Goal: Task Accomplishment & Management: Complete application form

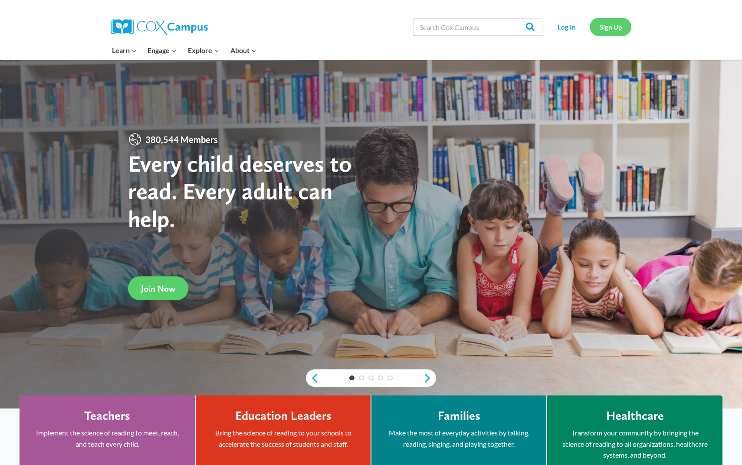
click at [609, 28] on link "Sign Up" at bounding box center [611, 27] width 42 height 18
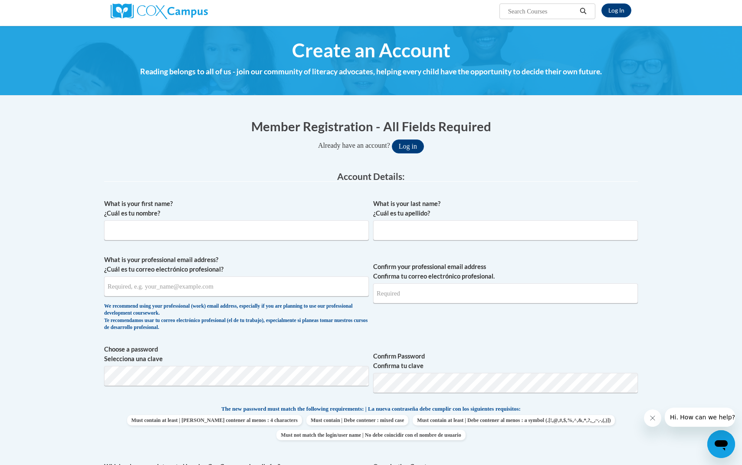
scroll to position [72, 0]
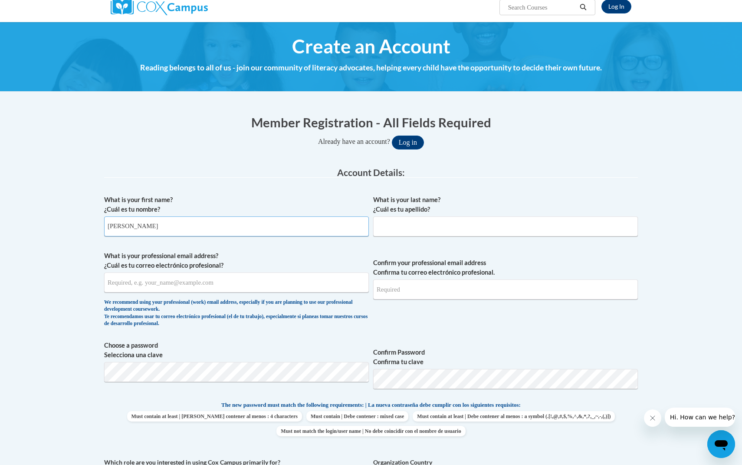
type input "[PERSON_NAME]"
type input "[EMAIL_ADDRESS][DOMAIN_NAME]"
click at [264, 366] on div "What is your first name? ¿Cuál es tu nombre? [PERSON_NAME] What is your last na…" at bounding box center [371, 389] width 534 height 396
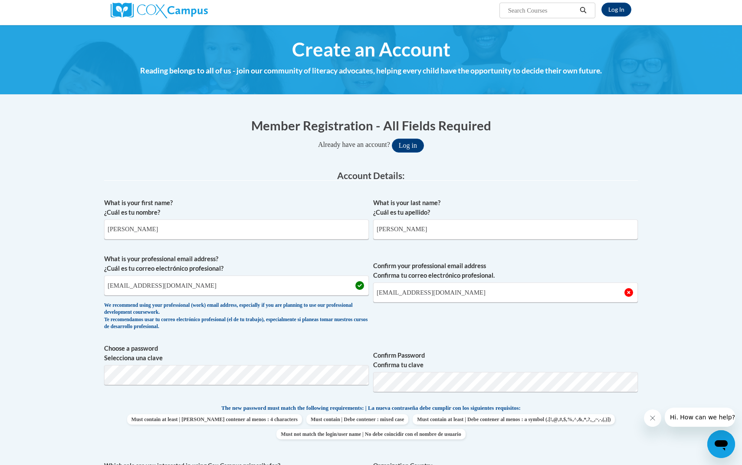
scroll to position [79, 0]
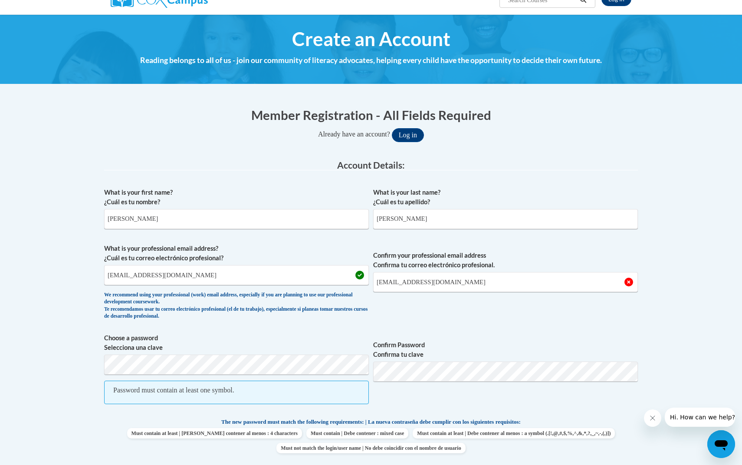
click at [306, 395] on span "Password must contain at least one symbol." at bounding box center [236, 391] width 265 height 23
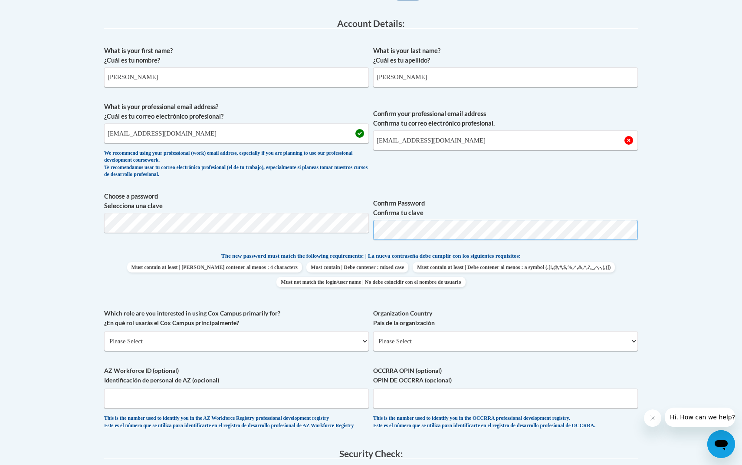
scroll to position [221, 0]
click at [456, 144] on input "[EMAIL_ADDRESS][DOMAIN_NAME]" at bounding box center [505, 140] width 265 height 20
click at [382, 142] on input "[EMAIL_ADDRESS][DOMAIN_NAME]" at bounding box center [505, 140] width 265 height 20
type input "[EMAIL_ADDRESS][DOMAIN_NAME]"
select select "5a18ea06-2b54-4451-96f2-d152daf9eac5"
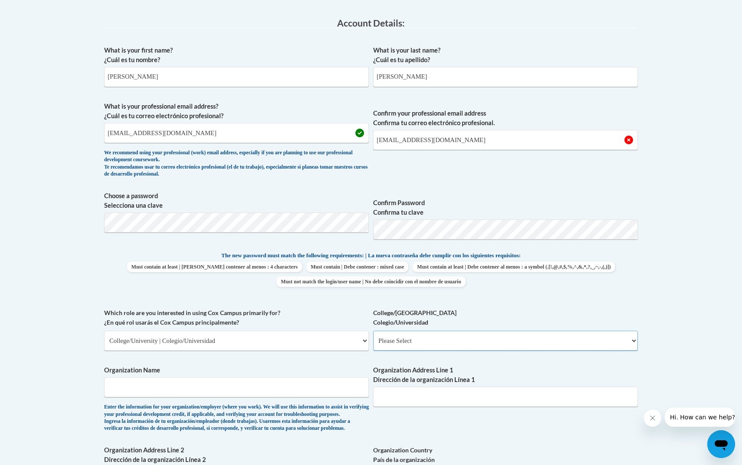
select select "99b32b07-cffc-426c-8bf6-0cd77760d84b"
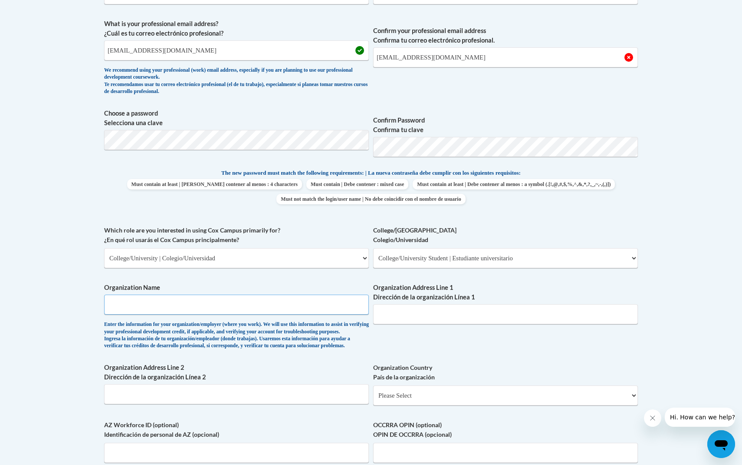
scroll to position [339, 0]
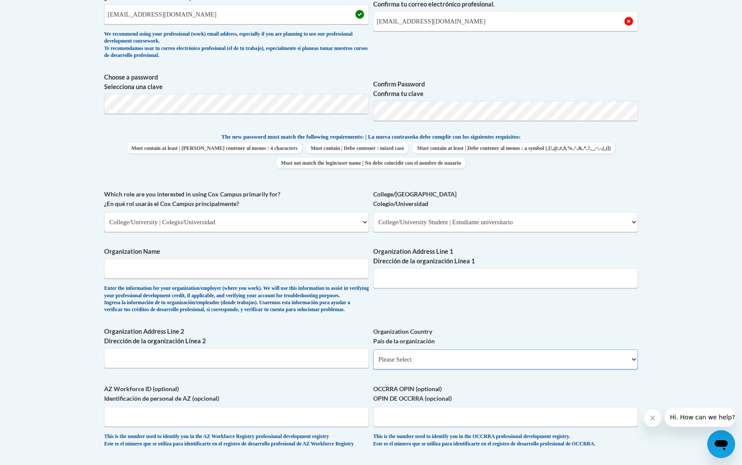
select select "ad49bcad-a171-4b2e-b99c-48b446064914"
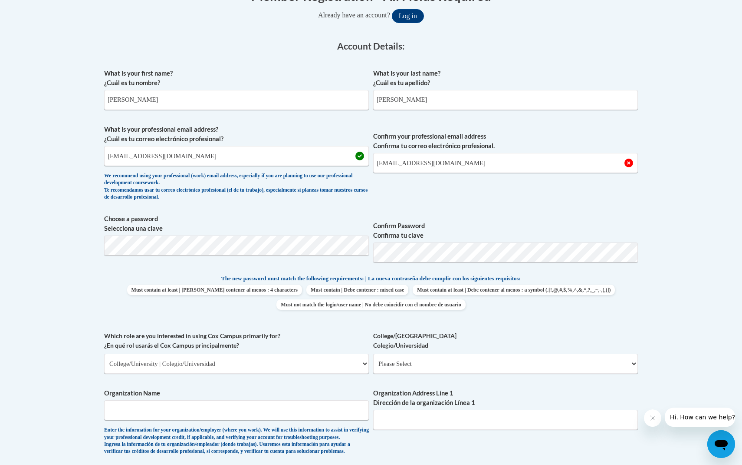
scroll to position [198, 0]
select select "99b32b07-cffc-426c-8bf6-0cd77760d84b"
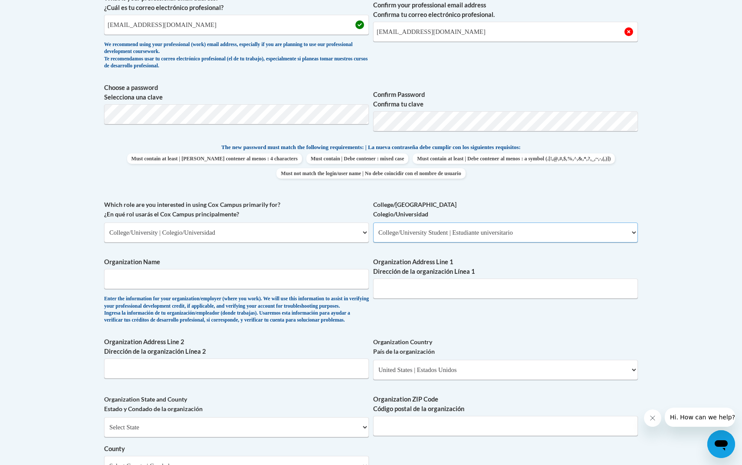
scroll to position [331, 0]
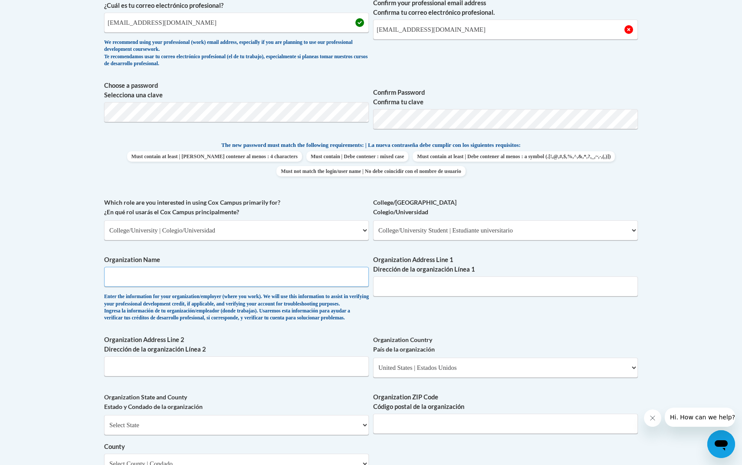
click at [235, 271] on input "Organization Name" at bounding box center [236, 277] width 265 height 20
click at [221, 278] on input "Athens State Unviersity" at bounding box center [236, 277] width 265 height 20
click at [161, 271] on input "Athens State Unviersity" at bounding box center [236, 277] width 265 height 20
drag, startPoint x: 171, startPoint y: 271, endPoint x: 152, endPoint y: 272, distance: 20.0
click at [152, 272] on input "Athens State Unviersity" at bounding box center [236, 277] width 265 height 20
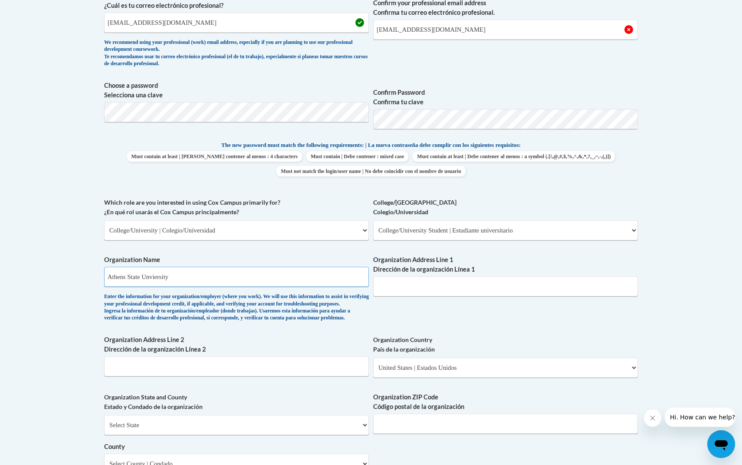
click at [181, 271] on input "Athens State Unviersity" at bounding box center [236, 277] width 265 height 20
click at [217, 301] on div "Enter the information for your organization/employer (where you work). We will …" at bounding box center [236, 307] width 265 height 29
drag, startPoint x: 183, startPoint y: 269, endPoint x: 107, endPoint y: 271, distance: 76.0
click at [107, 271] on input "[GEOGRAPHIC_DATA]" at bounding box center [236, 277] width 265 height 20
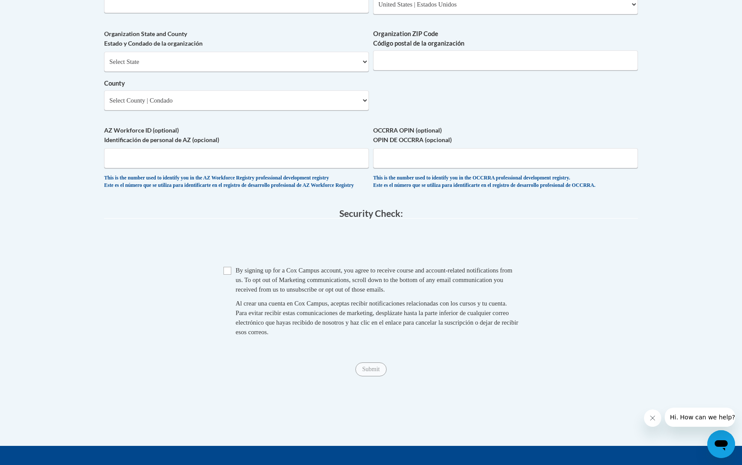
scroll to position [693, 0]
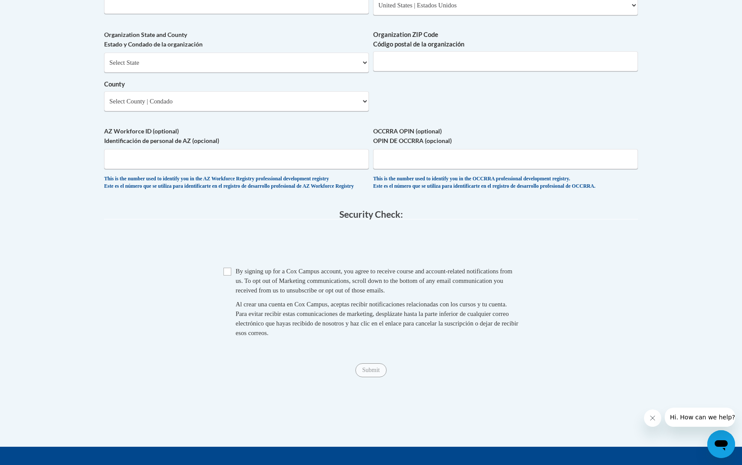
type input "\"
click at [230, 272] on input "Checkbox" at bounding box center [228, 271] width 8 height 8
checkbox input "true"
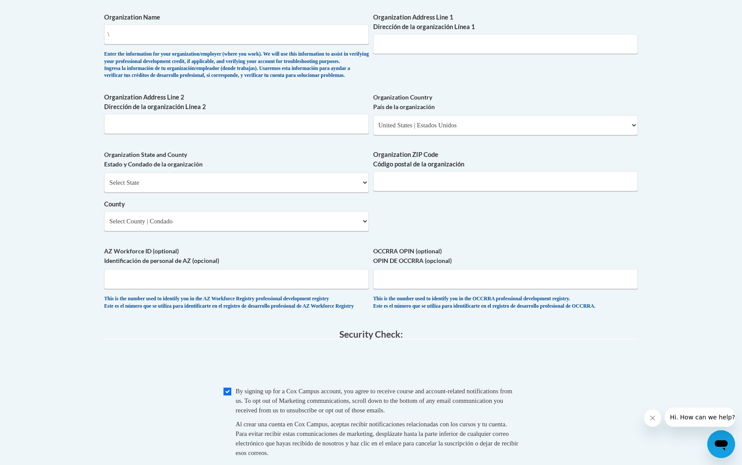
scroll to position [573, 0]
select select "[US_STATE]"
click at [246, 218] on select "County" at bounding box center [236, 222] width 265 height 20
select select "[PERSON_NAME]"
click at [397, 183] on input "Organization ZIP Code Código postal de la organización" at bounding box center [505, 182] width 265 height 20
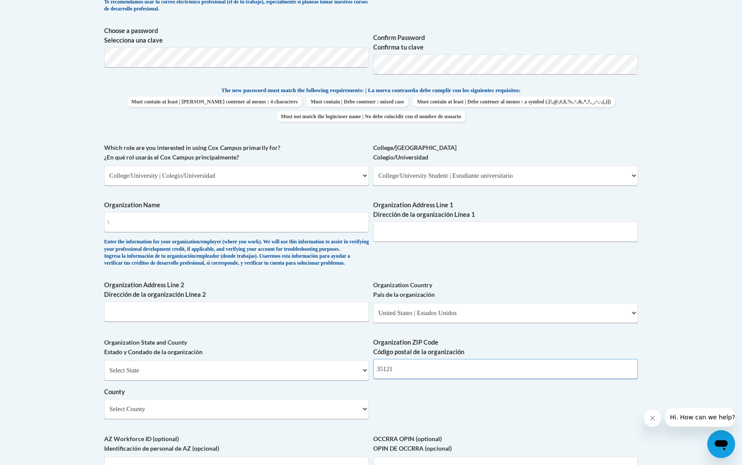
scroll to position [386, 0]
type input "35121"
select select "fbf2d438-af2f-41f8-98f1-81c410e29de3"
select select
select select "null"
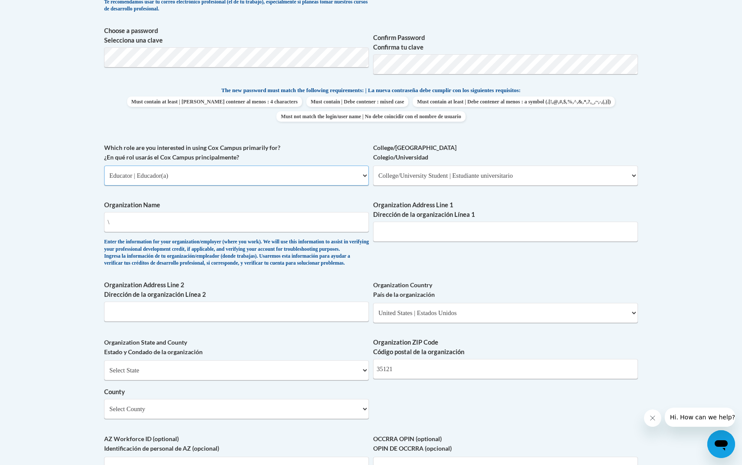
select select "null"
select select "5a18ea06-2b54-4451-96f2-d152daf9eac5"
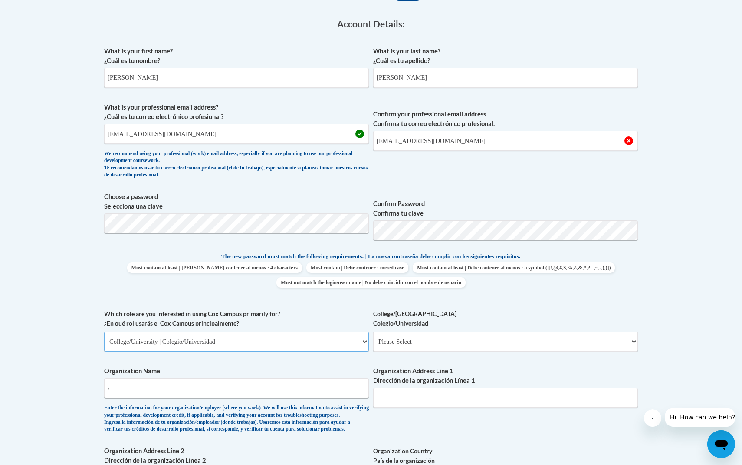
scroll to position [220, 0]
click at [492, 135] on input "[EMAIL_ADDRESS][DOMAIN_NAME]" at bounding box center [505, 141] width 265 height 20
click at [455, 142] on input "[EMAIL_ADDRESS][DOMAIN_NAME]" at bounding box center [505, 141] width 265 height 20
click at [529, 136] on input "[EMAIL_ADDRESS][DOMAIN_NAME]" at bounding box center [505, 141] width 265 height 20
type input "[EMAIL_ADDRESS][DOMAIN_NAME]"
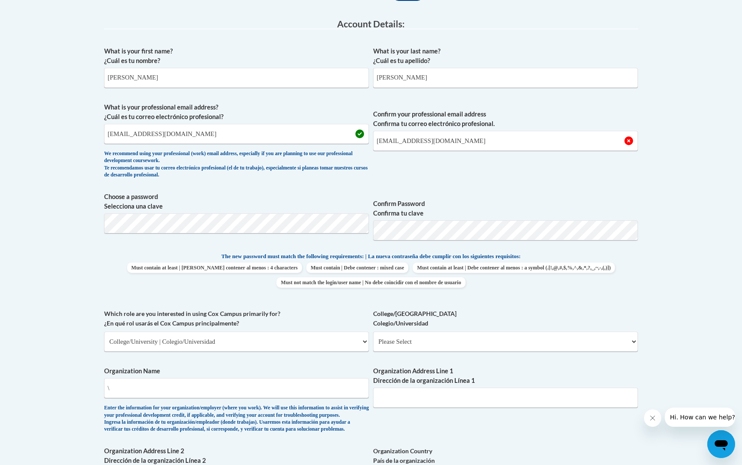
click at [557, 159] on span "Confirm your professional email address Confirma tu correo electrónico profesio…" at bounding box center [505, 142] width 265 height 80
click at [557, 196] on span "Confirm Password Confirma tu clave" at bounding box center [505, 219] width 265 height 55
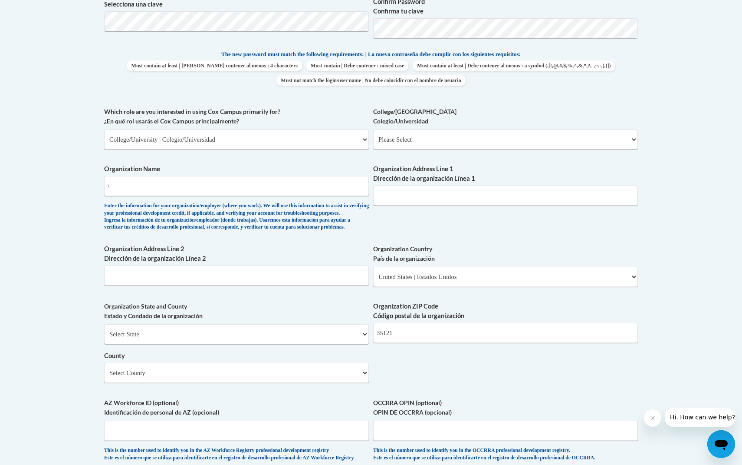
click at [400, 398] on label "OCCRRA OPIN (optional) OPIN DE OCCRRA (opcional)" at bounding box center [505, 407] width 265 height 19
click at [400, 420] on input "OCCRRA OPIN (optional) OPIN DE OCCRRA (opcional)" at bounding box center [505, 430] width 265 height 20
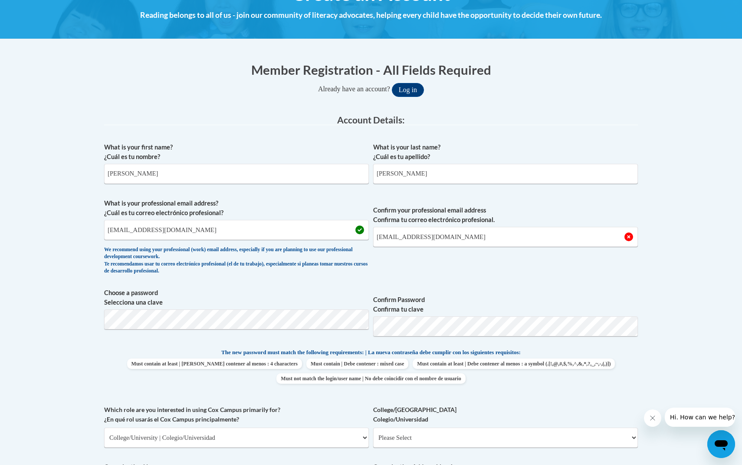
scroll to position [125, 0]
click at [413, 214] on label "Confirm your professional email address Confirma tu correo electrónico profesio…" at bounding box center [505, 214] width 265 height 19
click at [413, 226] on input "[EMAIL_ADDRESS][DOMAIN_NAME]" at bounding box center [505, 236] width 265 height 20
click at [169, 275] on span "What is your professional email address? ¿Cuál es tu correo electrónico profesi…" at bounding box center [236, 238] width 265 height 80
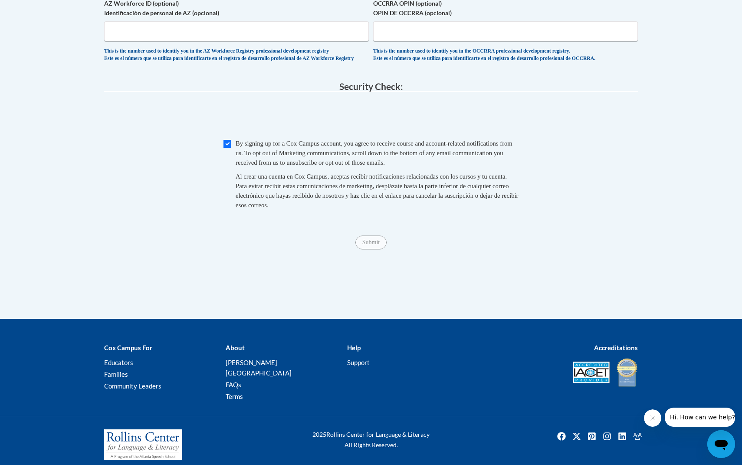
scroll to position [820, 0]
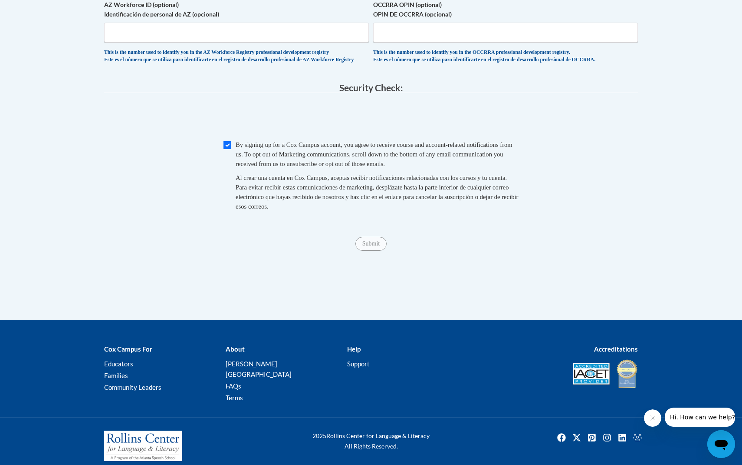
click at [368, 248] on div "Submit Submit" at bounding box center [371, 244] width 534 height 14
click at [367, 245] on span "Submit" at bounding box center [371, 242] width 31 height 7
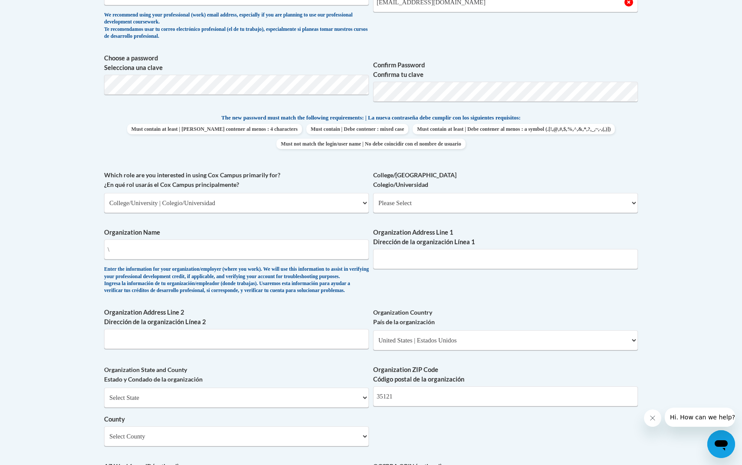
scroll to position [362, 0]
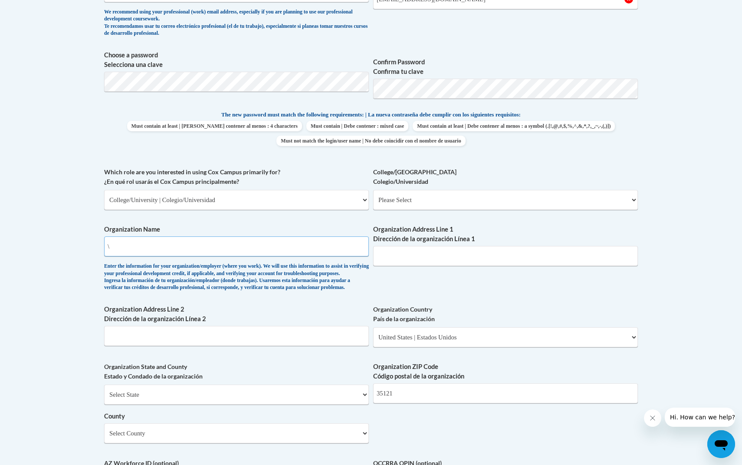
click at [187, 236] on input "\" at bounding box center [236, 246] width 265 height 20
click at [188, 237] on input "\" at bounding box center [236, 246] width 265 height 20
click at [444, 246] on input "Organization Address Line 1 Dirección de la organización Línea 1" at bounding box center [505, 256] width 265 height 20
